Goal: Task Accomplishment & Management: Use online tool/utility

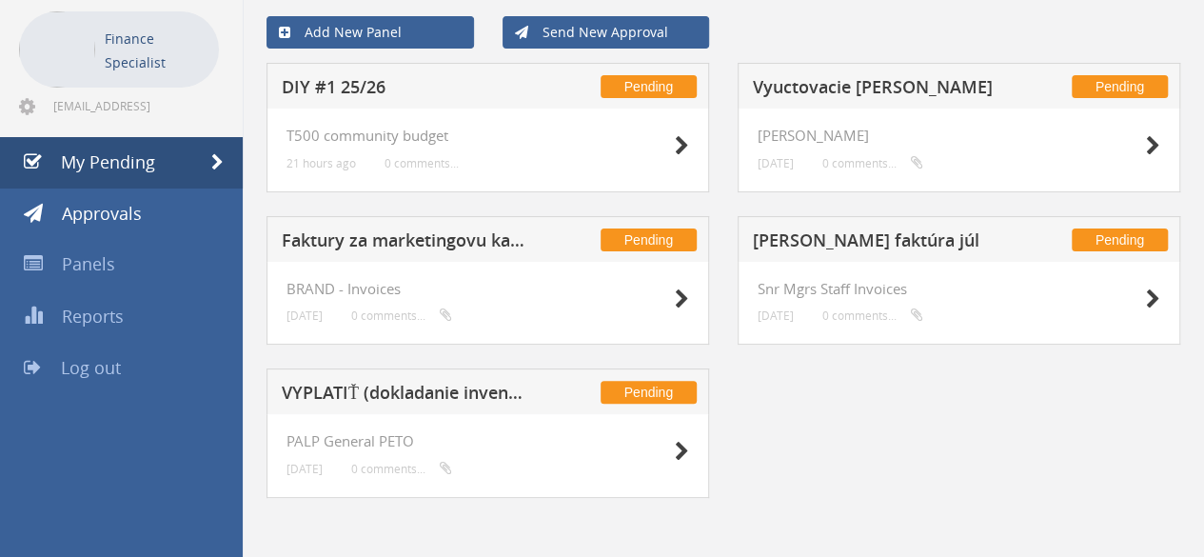
click at [364, 237] on h5 "Faktury za marketingovu kampan na evidenciu" at bounding box center [405, 243] width 247 height 24
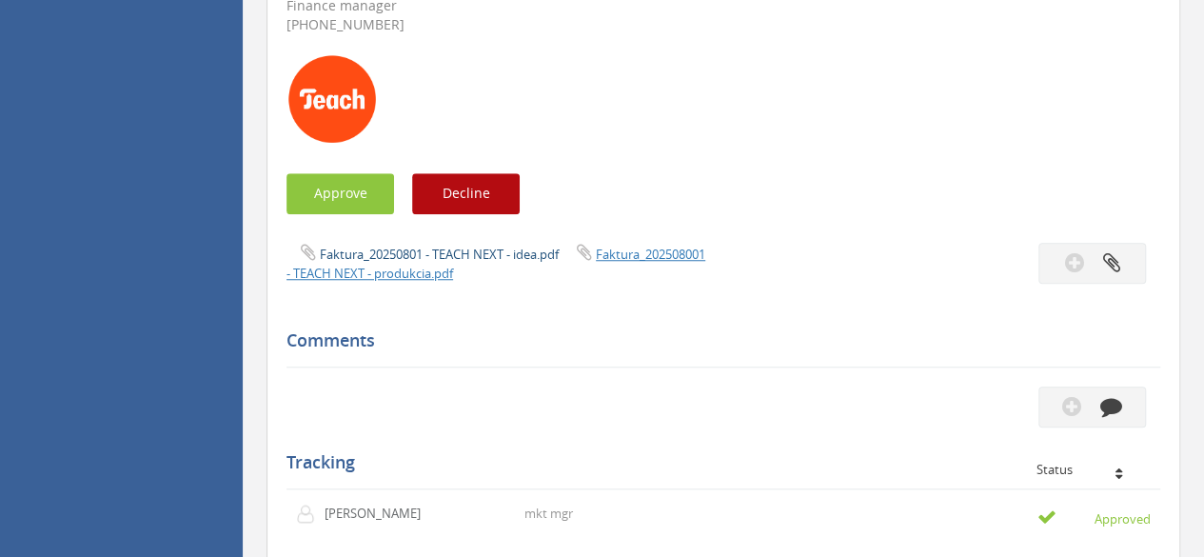
scroll to position [656, 0]
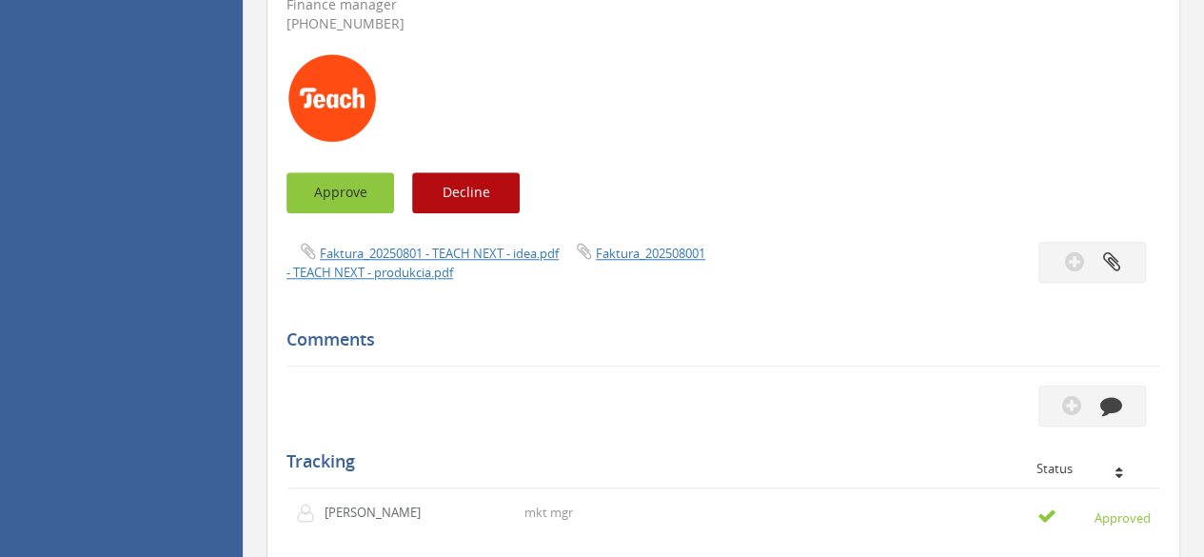
click at [384, 198] on button "Approve" at bounding box center [340, 192] width 108 height 41
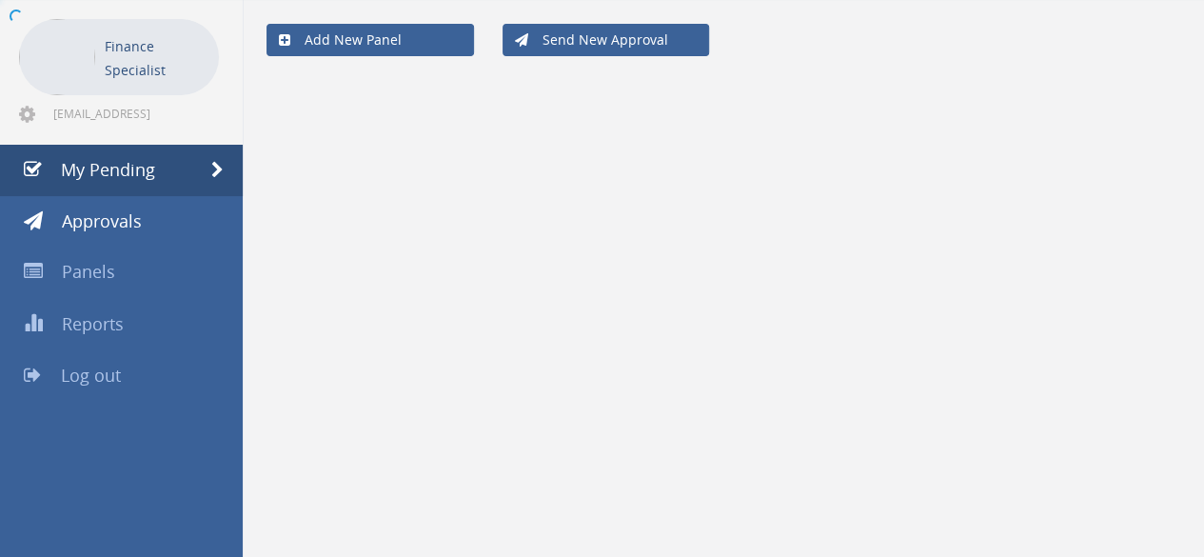
scroll to position [76, 0]
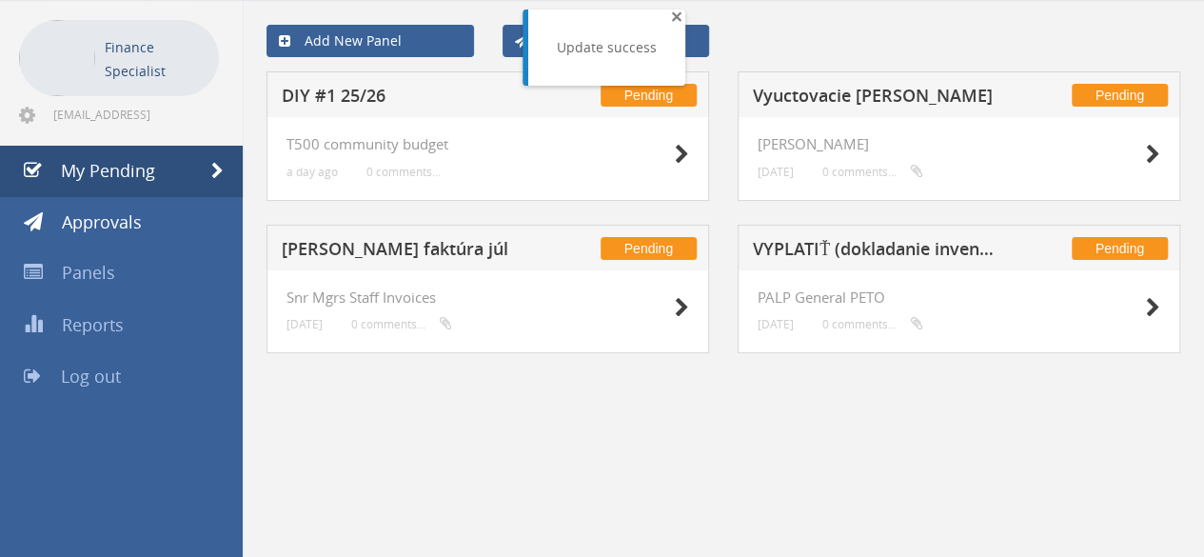
click at [674, 13] on span "×" at bounding box center [676, 16] width 11 height 27
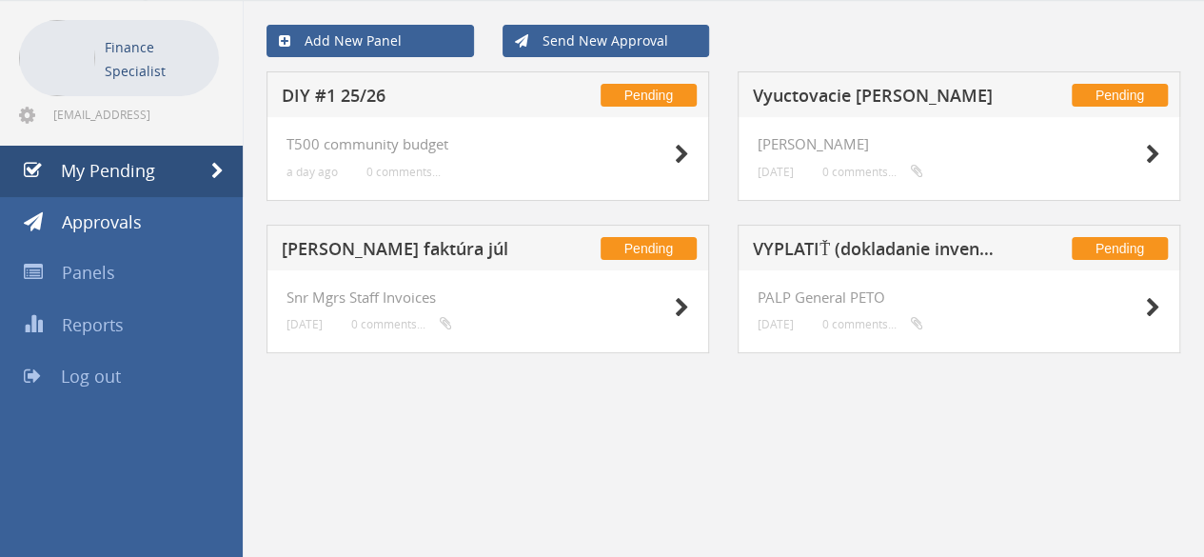
click at [904, 95] on h5 "Vyuctovacie [PERSON_NAME]" at bounding box center [876, 99] width 247 height 24
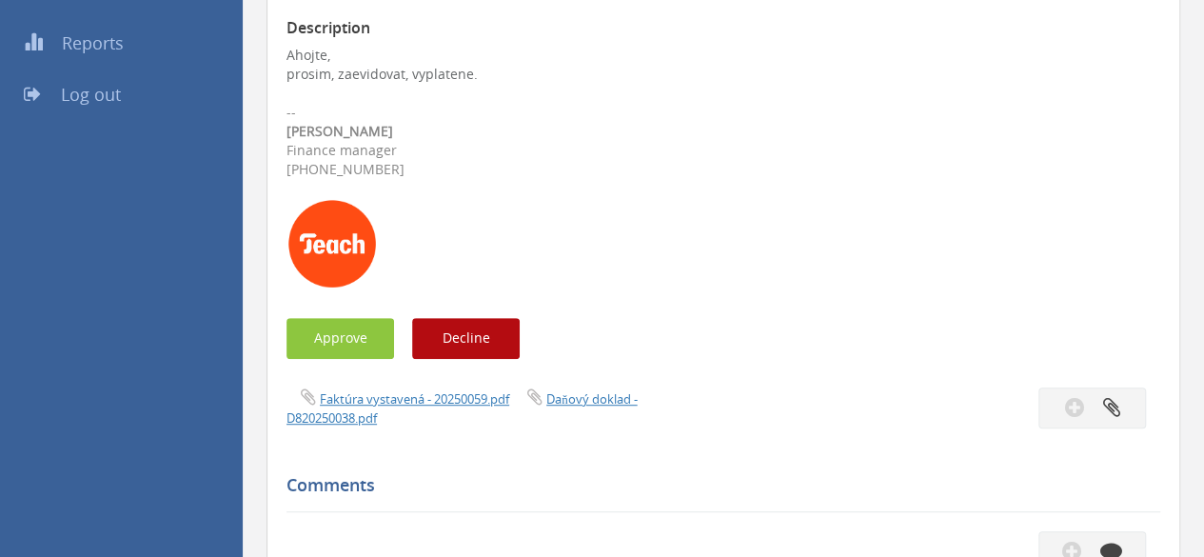
scroll to position [362, 0]
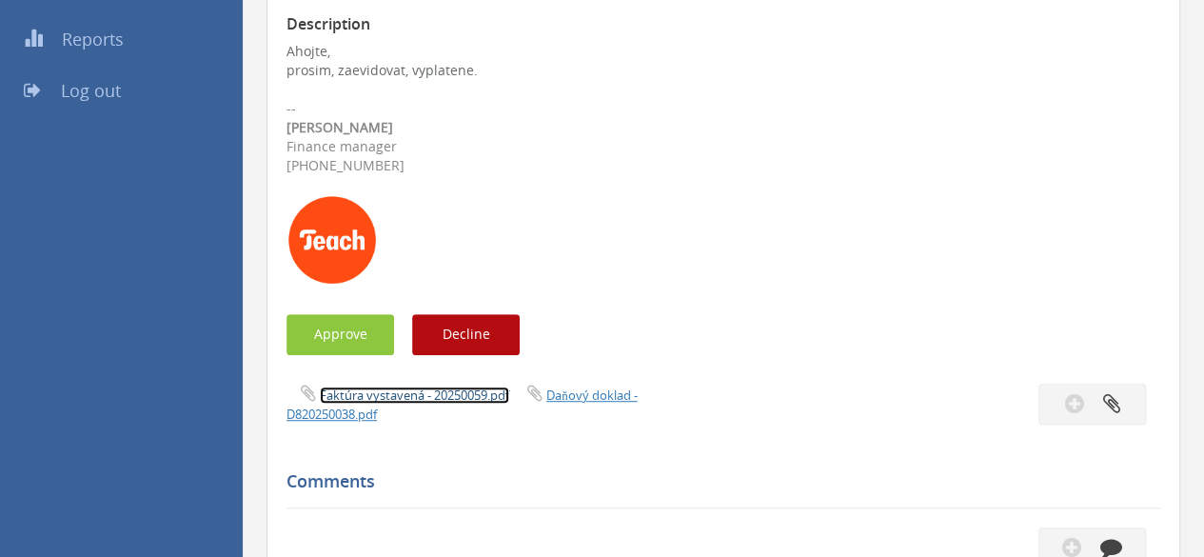
click at [459, 388] on link "Faktúra vystavená - 20250059.pdf" at bounding box center [414, 394] width 189 height 17
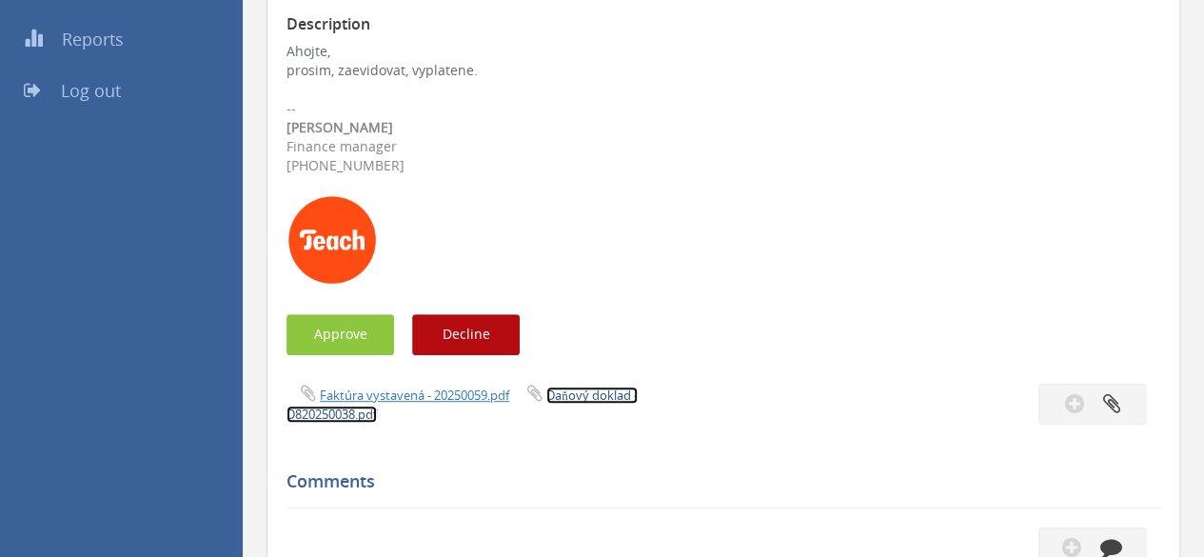
click at [569, 394] on link "Daňový doklad - D820250038.pdf" at bounding box center [461, 404] width 351 height 36
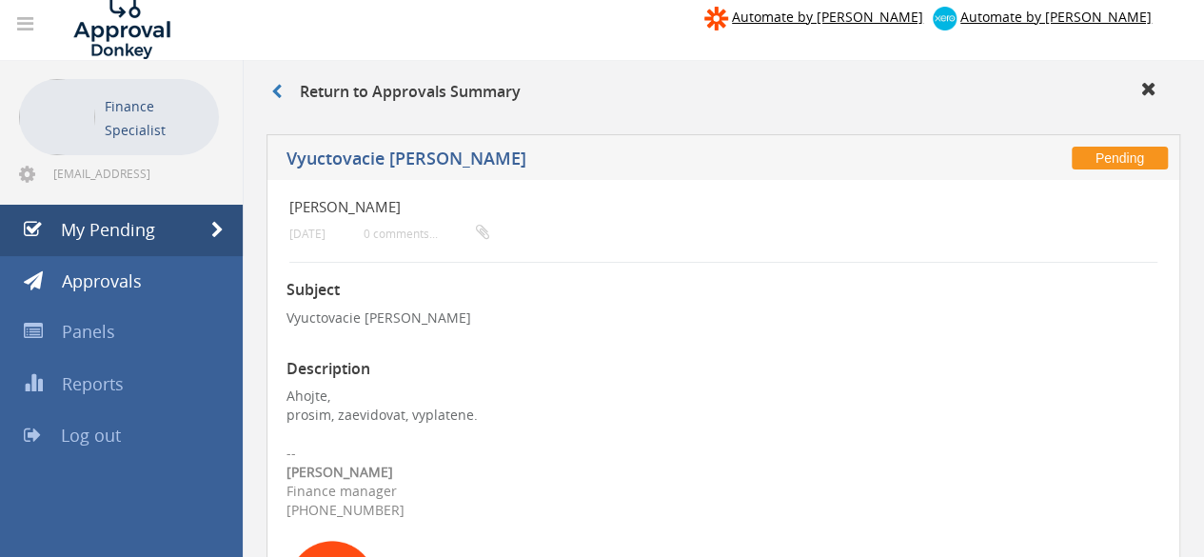
scroll to position [0, 0]
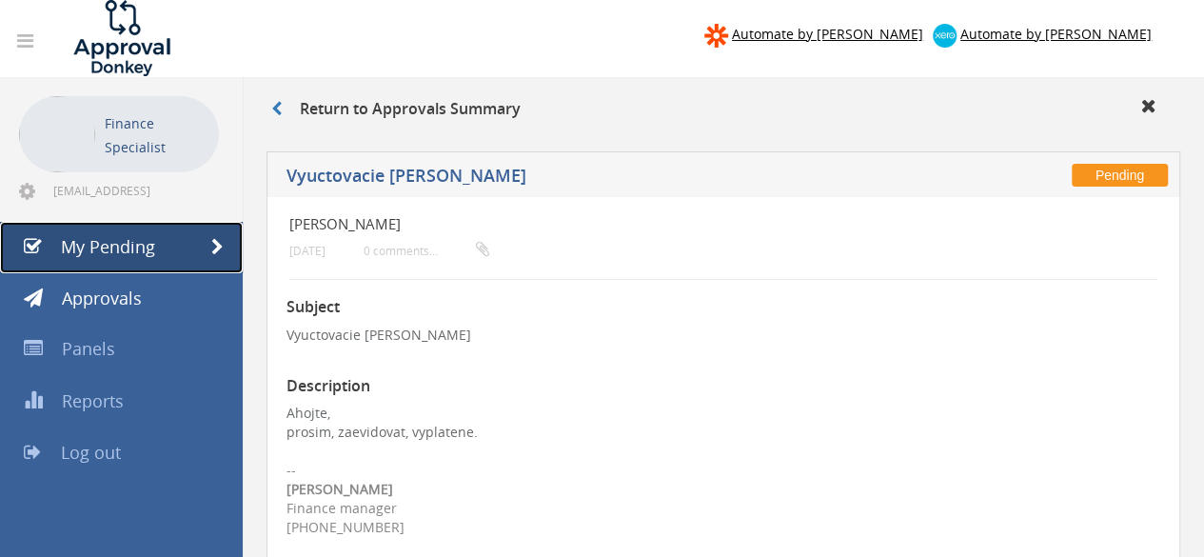
click at [157, 259] on link "My Pending" at bounding box center [121, 247] width 243 height 51
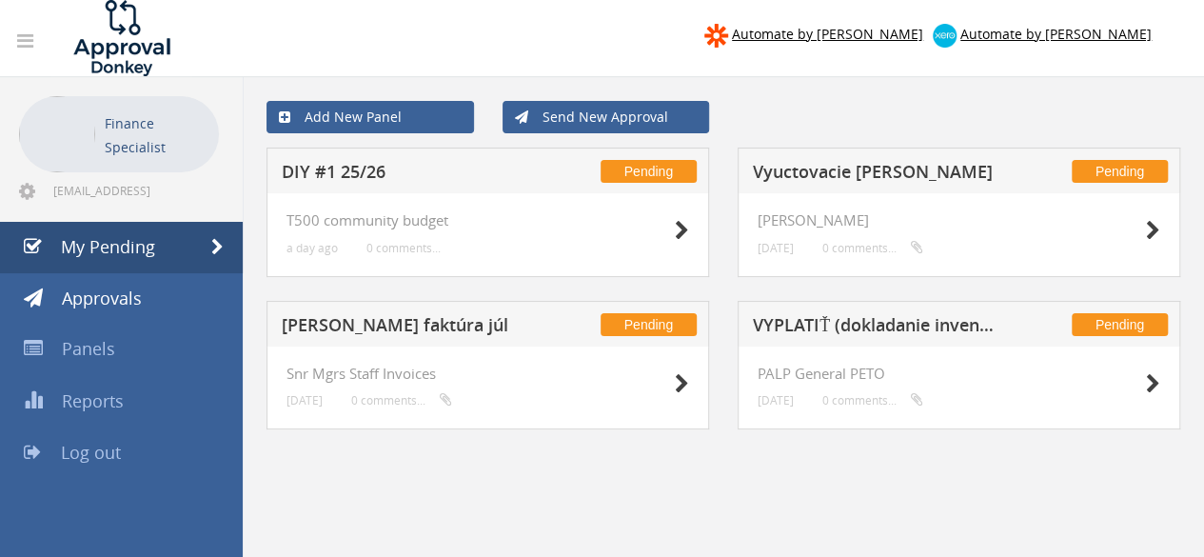
click at [560, 500] on div "Add New Panel Send New Approval Pending DIY #1 25/26 T500 community budget a da…" at bounding box center [723, 355] width 961 height 557
